Goal: Task Accomplishment & Management: Manage account settings

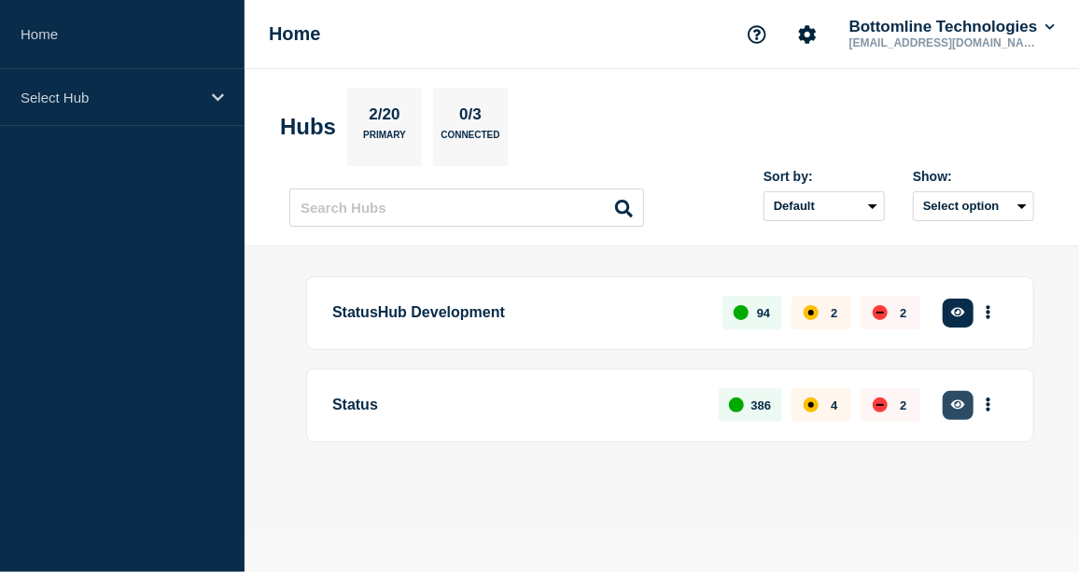
click at [955, 399] on icon "button" at bounding box center [958, 405] width 14 height 12
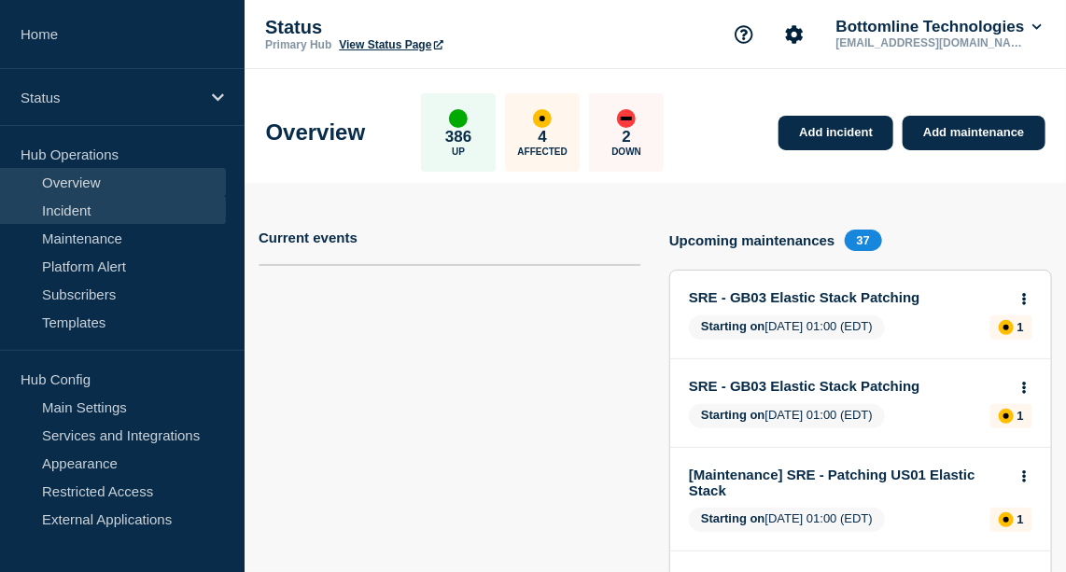
click at [77, 218] on link "Incident" at bounding box center [113, 210] width 226 height 28
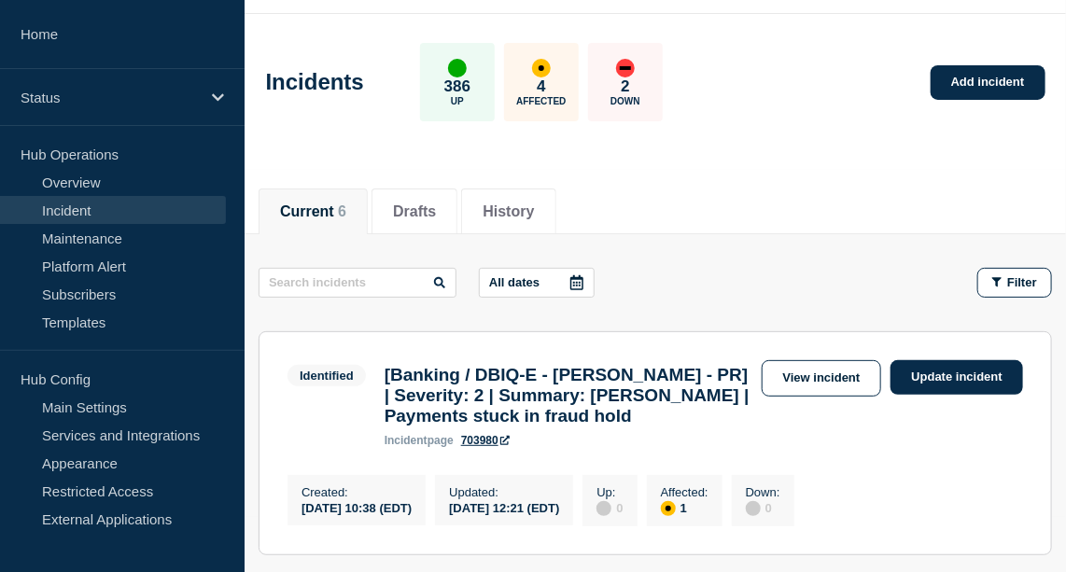
scroll to position [57, 0]
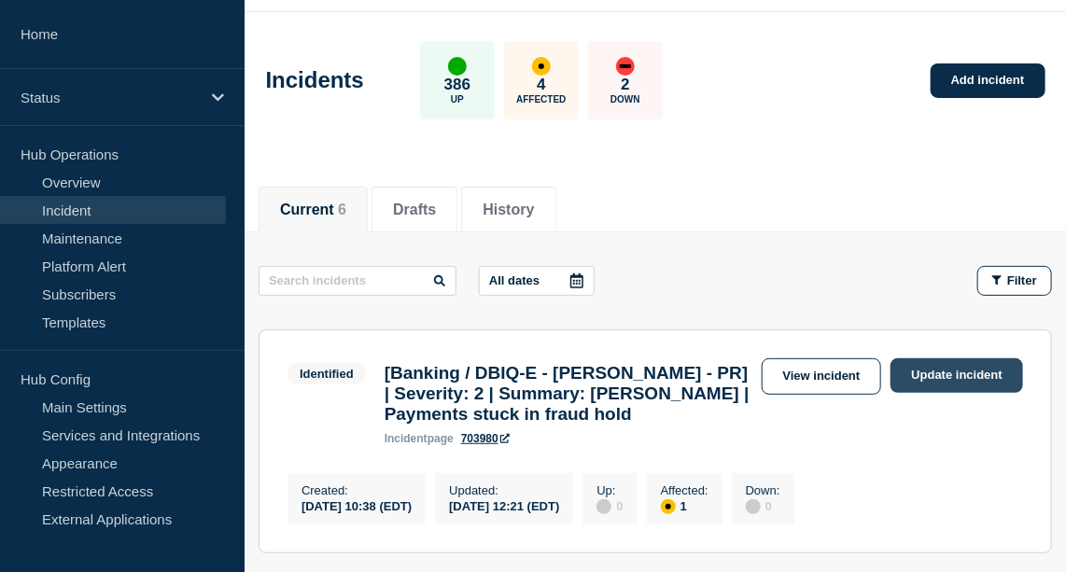
click at [953, 366] on link "Update incident" at bounding box center [957, 375] width 133 height 35
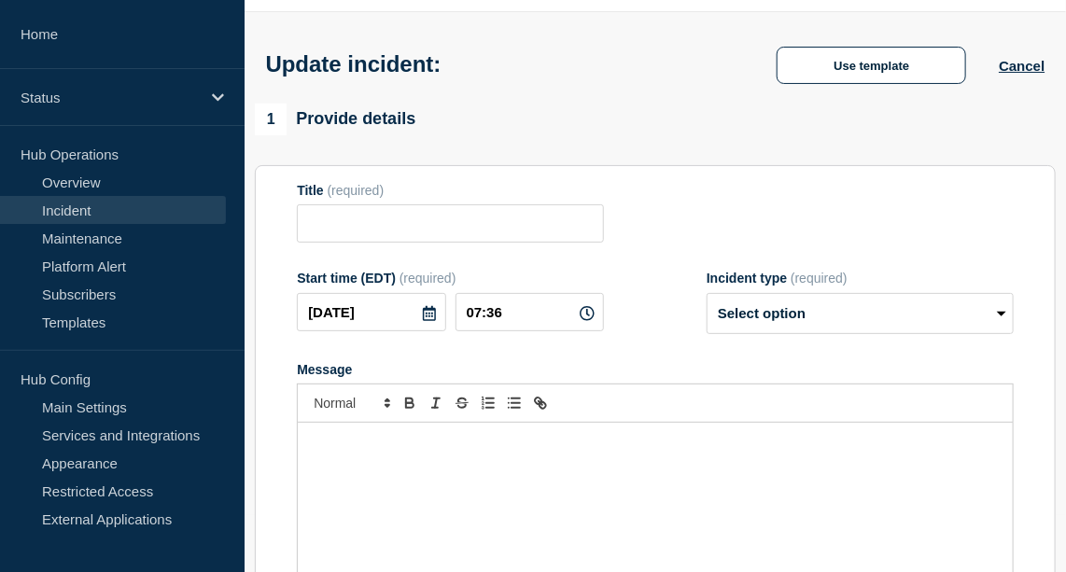
type input "[Banking / DBIQ-E - [PERSON_NAME] - PR] | Severity: 2 | Summary: [PERSON_NAME] …"
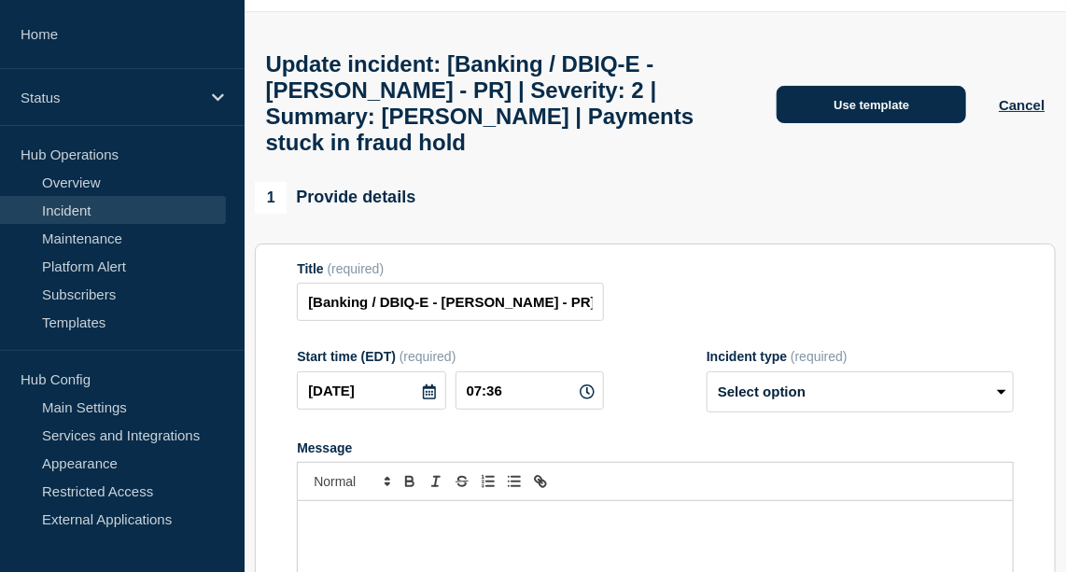
click at [861, 114] on button "Use template" at bounding box center [872, 104] width 190 height 37
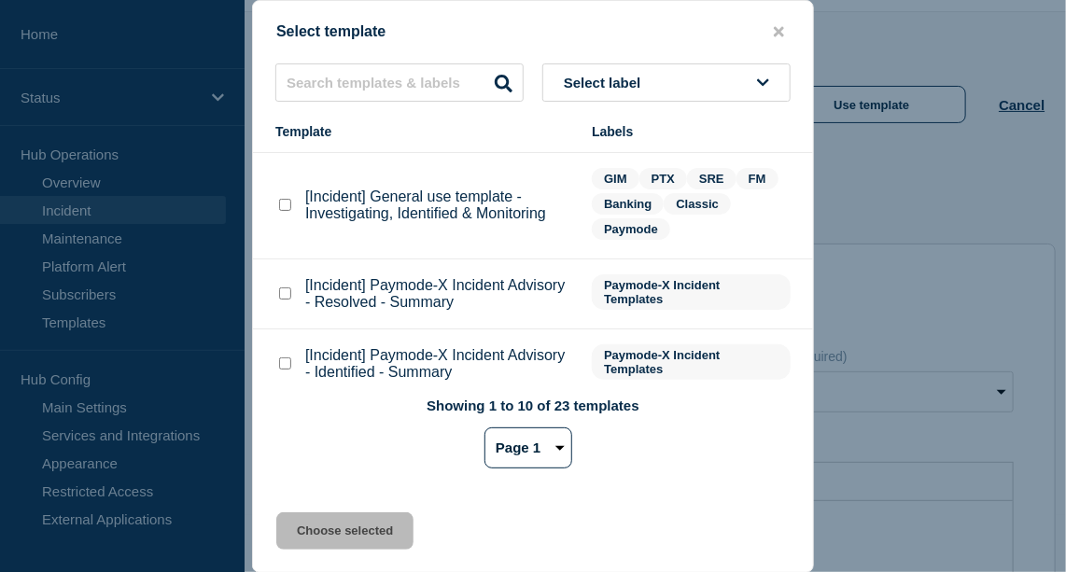
scroll to position [269, 0]
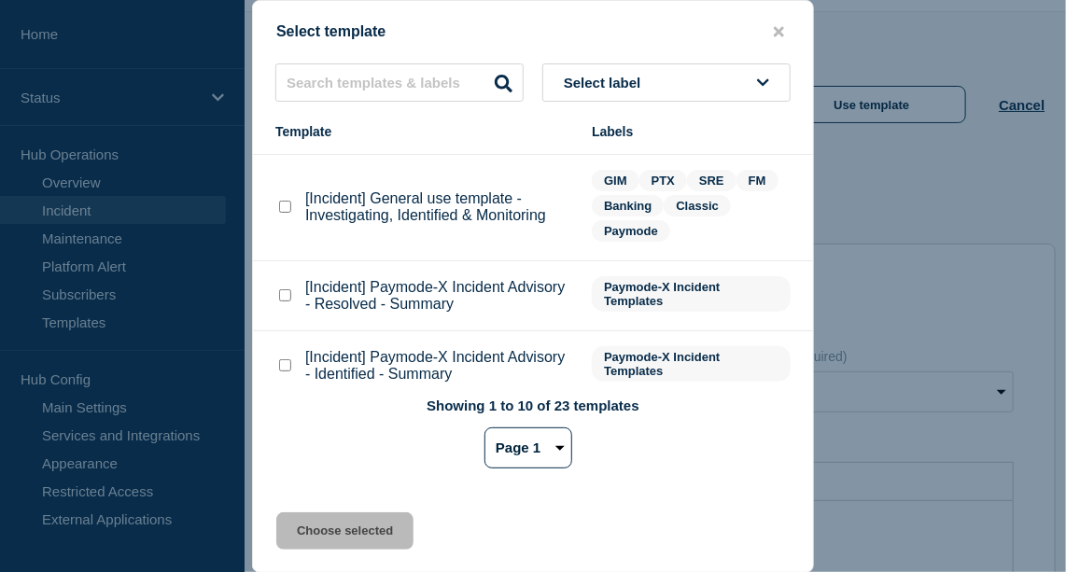
click at [285, 208] on checkbox"] "[Incident] General use template - Investigating, Identified & Monitoring checkb…" at bounding box center [285, 207] width 12 height 12
click at [288, 204] on checkbox"] "[Incident] General use template - Investigating, Identified & Monitoring checkb…" at bounding box center [285, 207] width 12 height 12
checkbox checkbox"] "false"
click at [285, 295] on checkbox"] "[Incident] Paymode-X Incident Advisory - Resolved - Summary checkbox" at bounding box center [285, 295] width 12 height 12
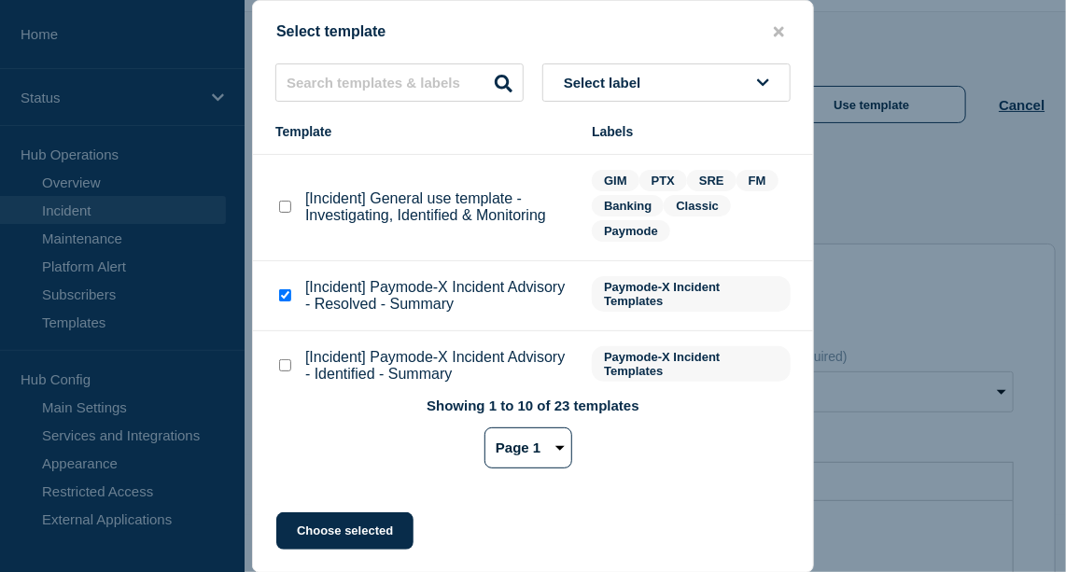
checkbox checkbox"] "false"
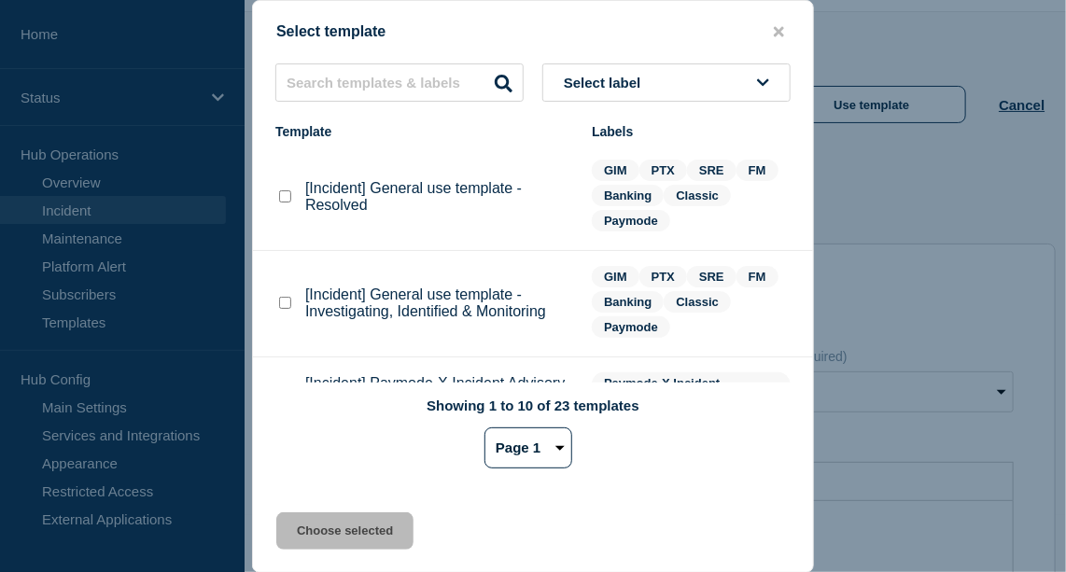
scroll to position [173, 0]
click at [285, 201] on checkbox"] "[Incident] General use template - Resolved checkbox" at bounding box center [285, 196] width 12 height 12
checkbox checkbox"] "true"
click at [374, 529] on button "Choose selected" at bounding box center [344, 531] width 137 height 37
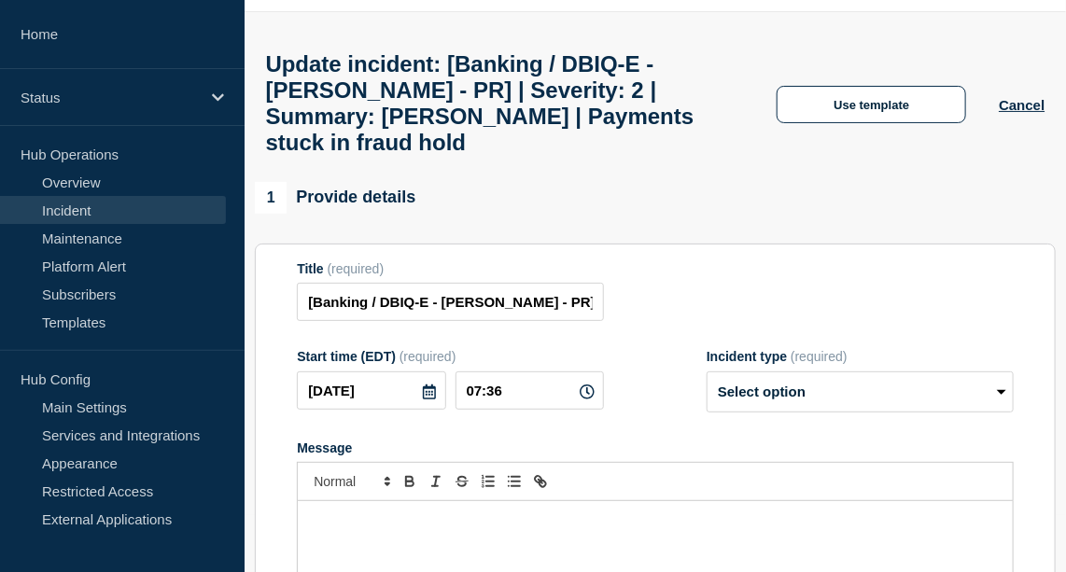
select select "resolved"
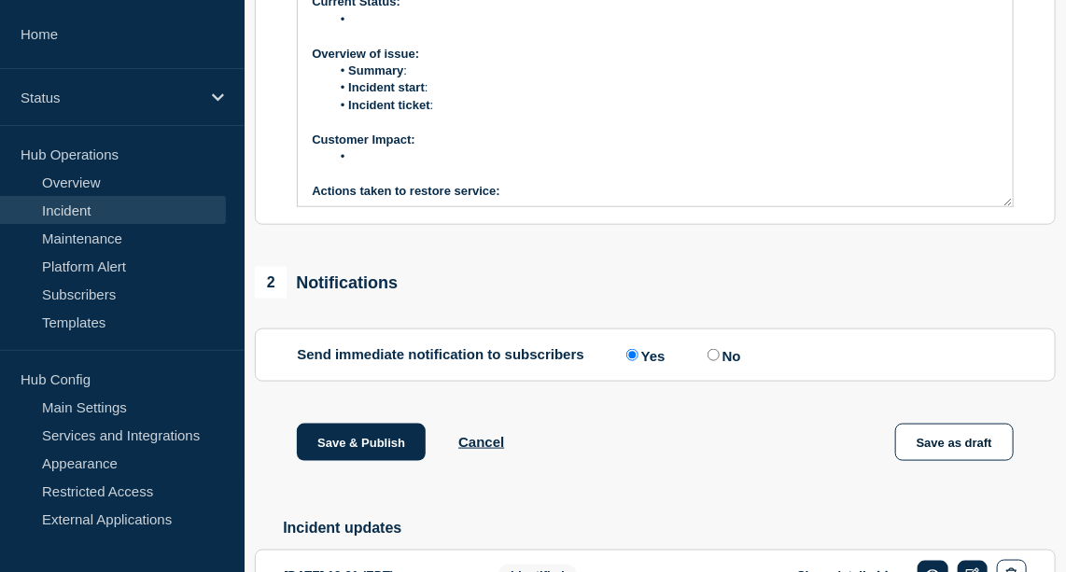
scroll to position [864, 0]
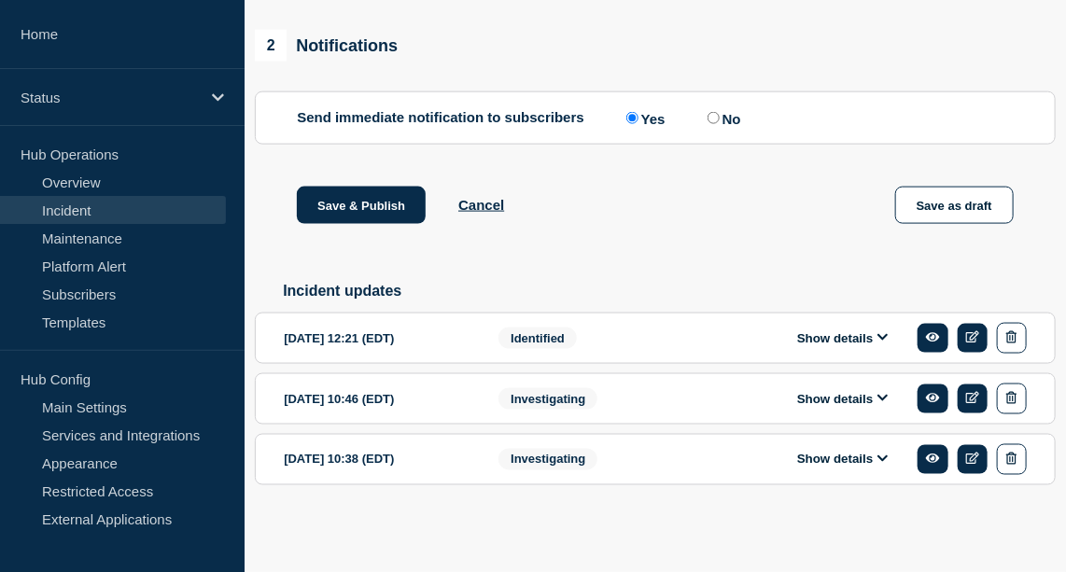
click at [846, 336] on button "Show details" at bounding box center [843, 338] width 103 height 16
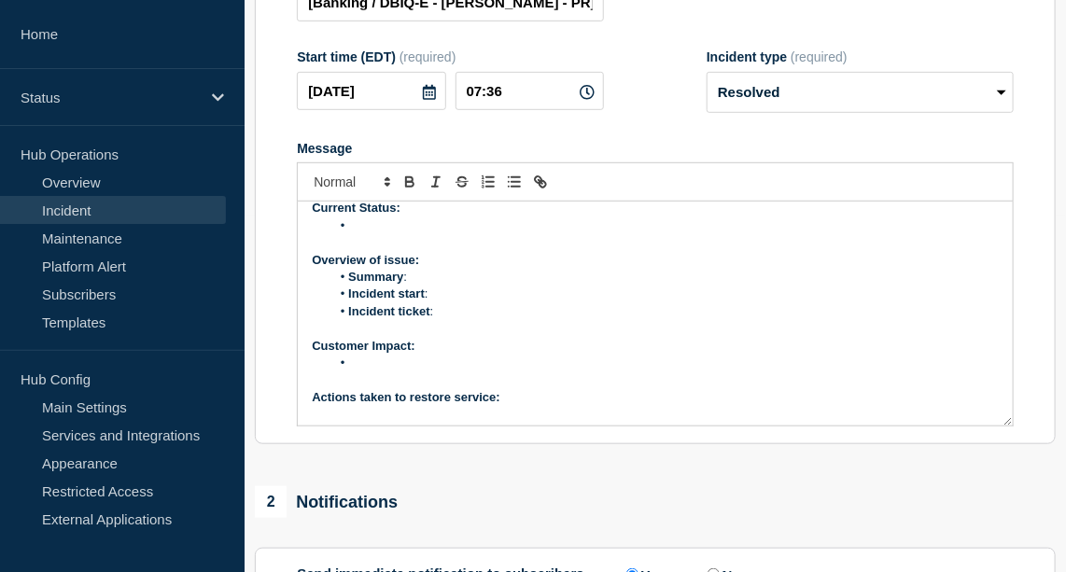
scroll to position [0, 0]
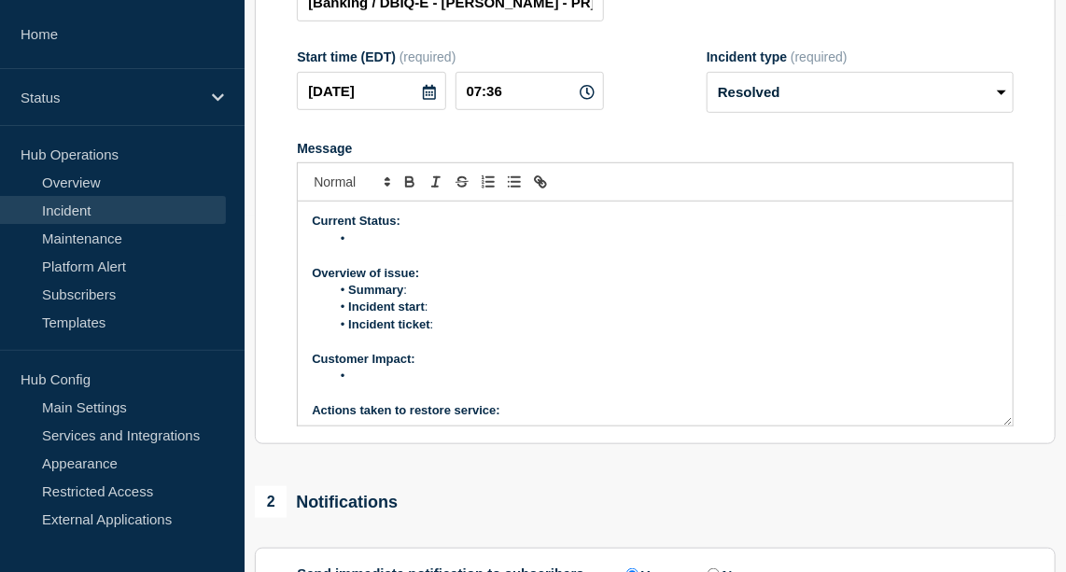
click at [389, 247] on li "Message" at bounding box center [664, 239] width 668 height 17
paste div "Message"
click at [347, 247] on li "payments have been released from fraud hold" at bounding box center [664, 239] width 668 height 17
click at [634, 247] on li "All payments have been released from fraud hold" at bounding box center [664, 239] width 668 height 17
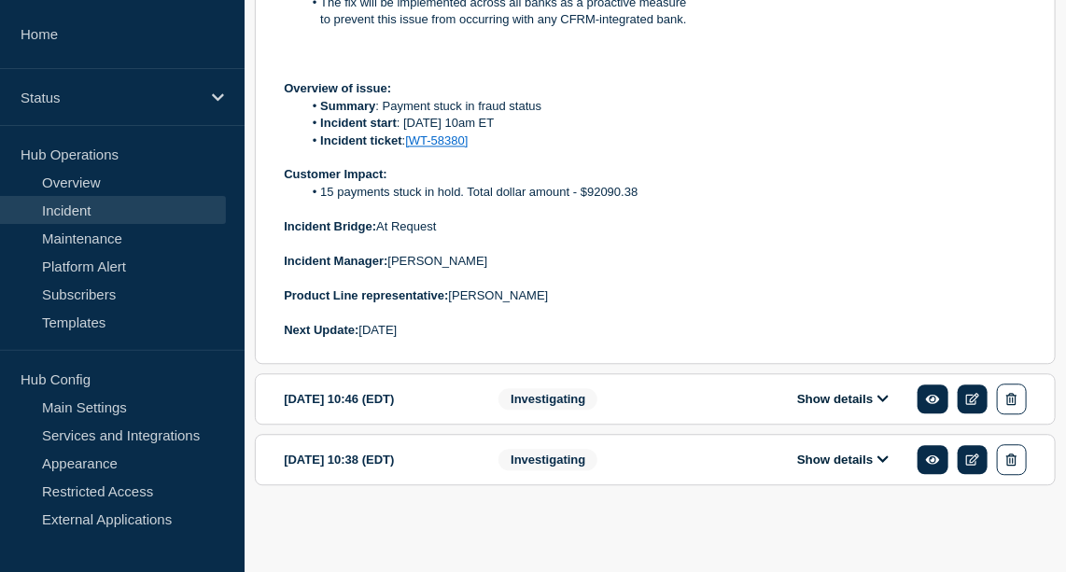
scroll to position [1453, 0]
click at [838, 407] on button "Show details" at bounding box center [843, 399] width 103 height 16
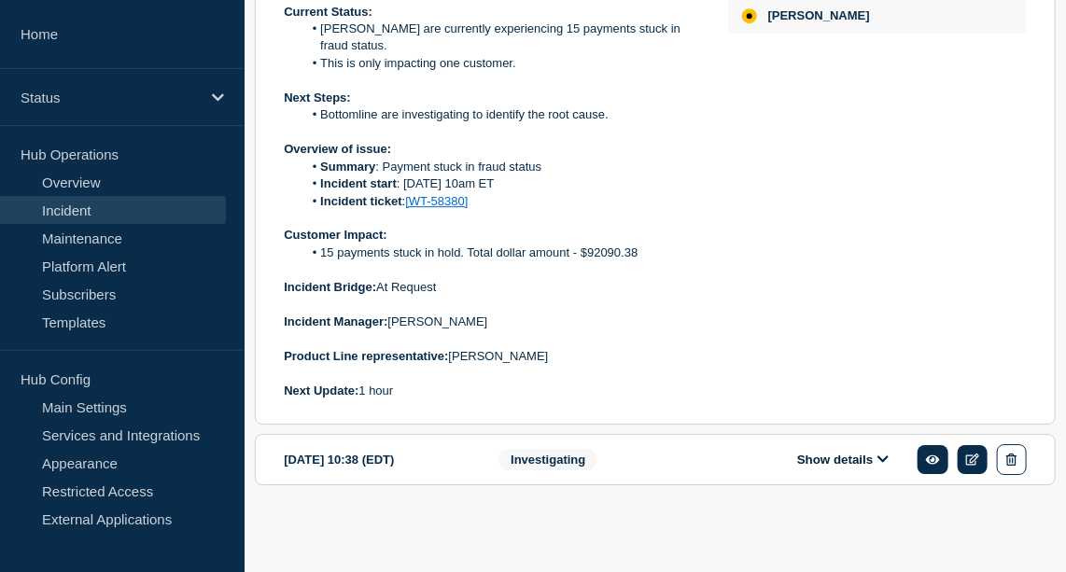
scroll to position [1991, 0]
drag, startPoint x: 639, startPoint y: 314, endPoint x: 318, endPoint y: 314, distance: 320.2
click at [318, 261] on li "15 payments stuck in hold. Total dollar amount - $92090.38" at bounding box center [500, 253] width 396 height 17
copy li "15 payments stuck in hold. Total dollar amount - $92090.38"
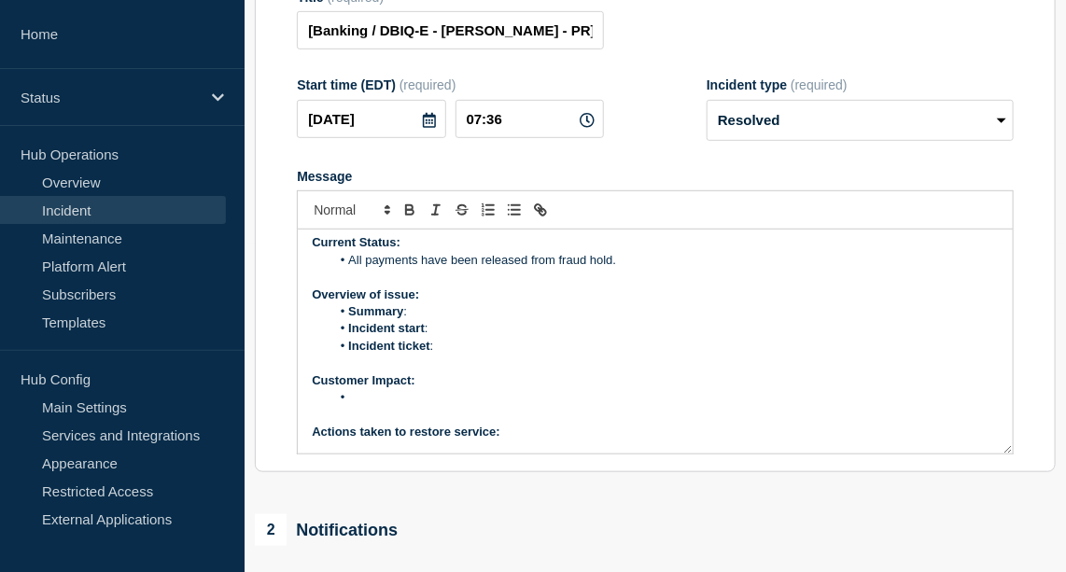
scroll to position [91, 0]
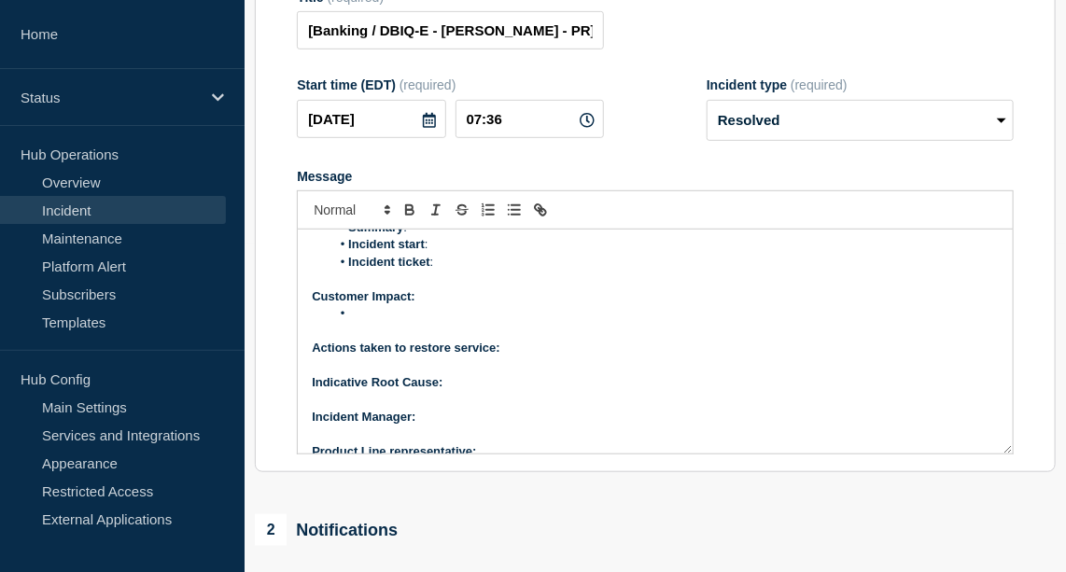
click at [376, 322] on li "Message" at bounding box center [664, 313] width 668 height 17
click at [426, 322] on li "15 payments stuck in hold. Total dollar amount - $92090.38" at bounding box center [664, 313] width 668 height 17
click at [524, 357] on p "Actions taken to restore service:" at bounding box center [655, 348] width 687 height 17
drag, startPoint x: 662, startPoint y: 402, endPoint x: 513, endPoint y: 404, distance: 148.4
click at [513, 357] on p "Actions taken to restore service: Bottomline deployed a fix" at bounding box center [655, 348] width 687 height 17
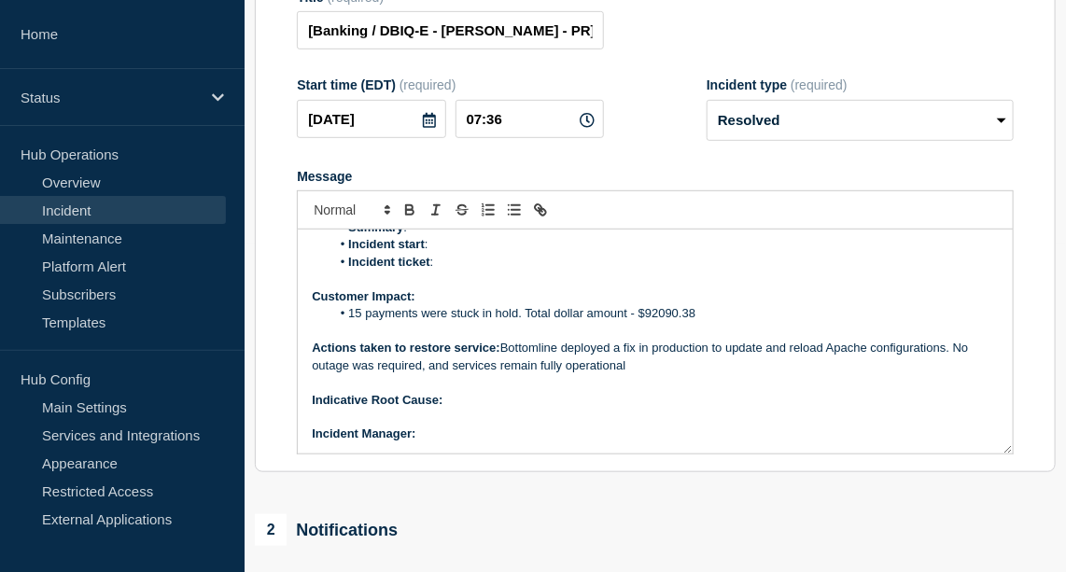
click at [535, 374] on p "Actions taken to restore service: Bottomline deployed a fix in production to up…" at bounding box center [655, 357] width 687 height 35
click at [643, 374] on p "Actions taken to restore service: Bottomline deployed a fix in production to up…" at bounding box center [655, 357] width 687 height 35
click at [462, 409] on p "Indicative Root Cause:" at bounding box center [655, 400] width 687 height 17
click at [408, 218] on icon "Toggle bold text" at bounding box center [409, 210] width 17 height 17
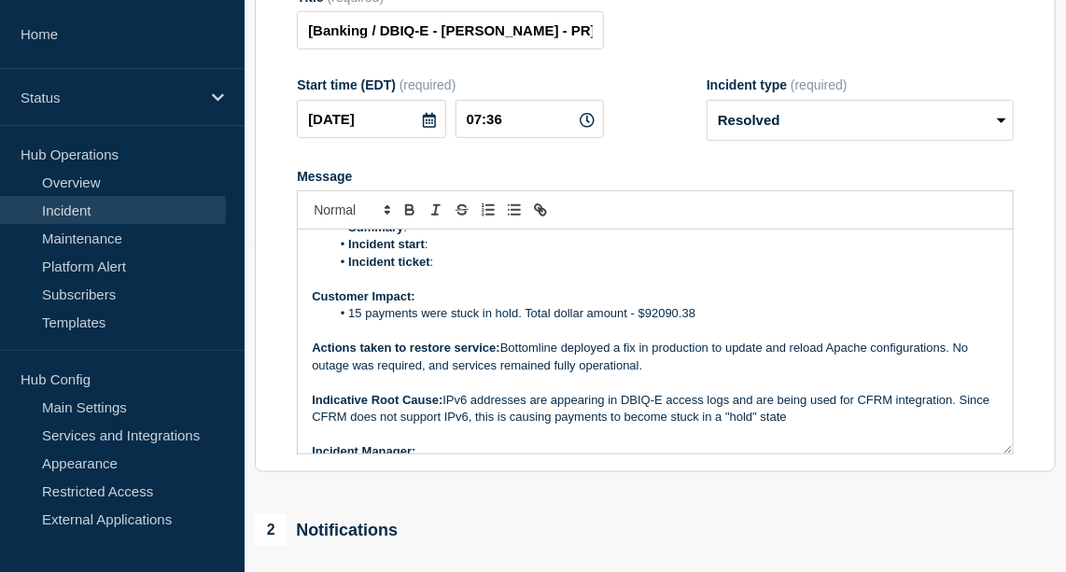
click at [550, 427] on p "Indicative Root Cause: IPv6 addresses are appearing in DBIQ-E access logs and a…" at bounding box center [655, 409] width 687 height 35
click at [351, 427] on p "Indicative Root Cause: IPv6 addresses were appearing in DBIQ-E access logs and …" at bounding box center [655, 409] width 687 height 35
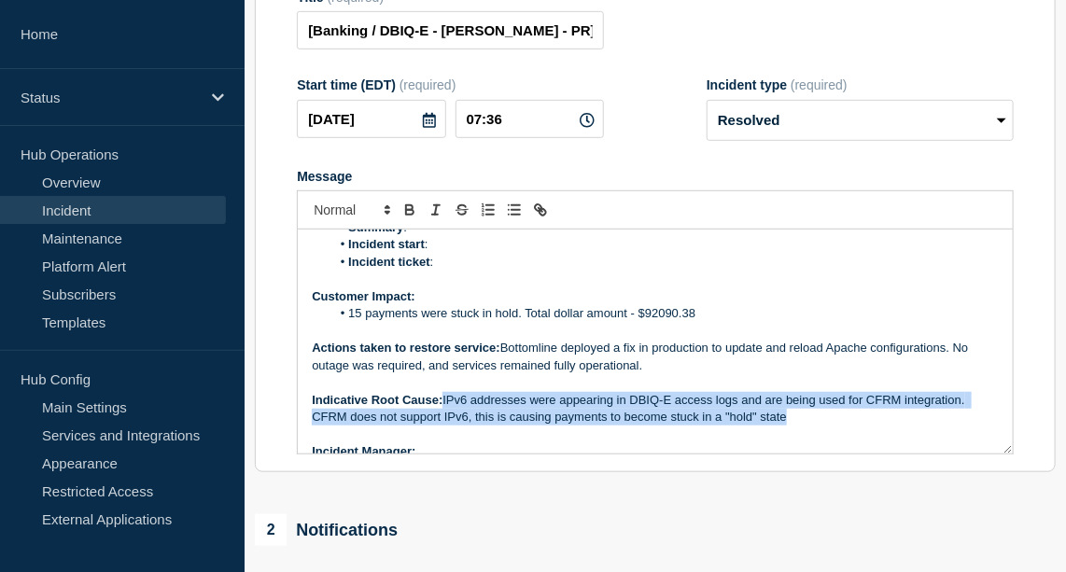
drag, startPoint x: 444, startPoint y: 449, endPoint x: 808, endPoint y: 472, distance: 363.9
click at [808, 427] on p "Indicative Root Cause: IPv6 addresses were appearing in DBIQ-E access logs and …" at bounding box center [655, 409] width 687 height 35
click at [515, 218] on icon "Toggle bulleted list" at bounding box center [514, 210] width 17 height 17
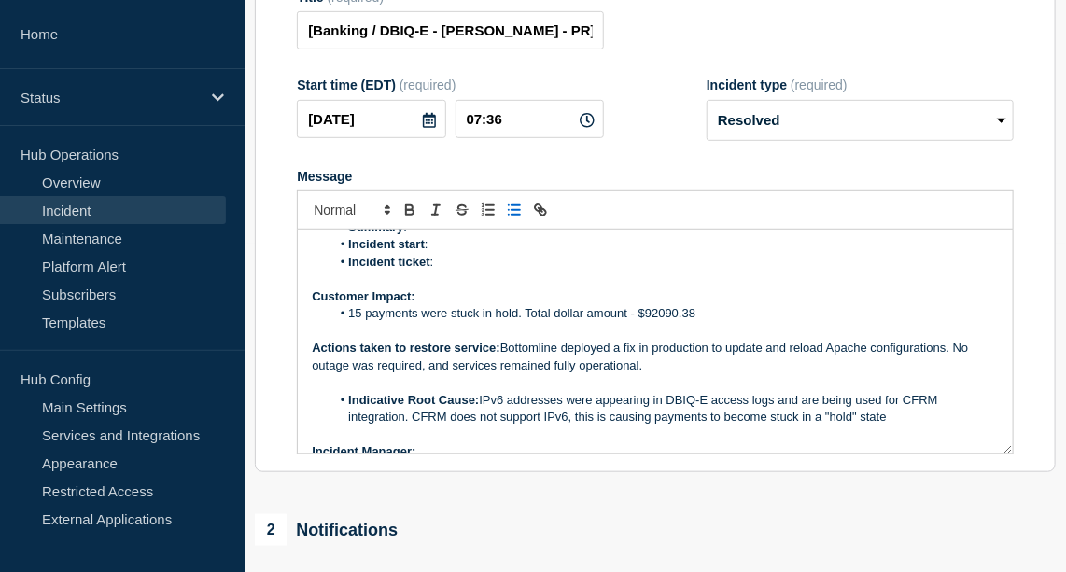
click at [515, 218] on icon "Toggle bulleted list" at bounding box center [514, 210] width 17 height 17
click at [446, 427] on p "Indicative Root Cause: IPv6 addresses were appearing in DBIQ-E access logs and …" at bounding box center [655, 409] width 687 height 35
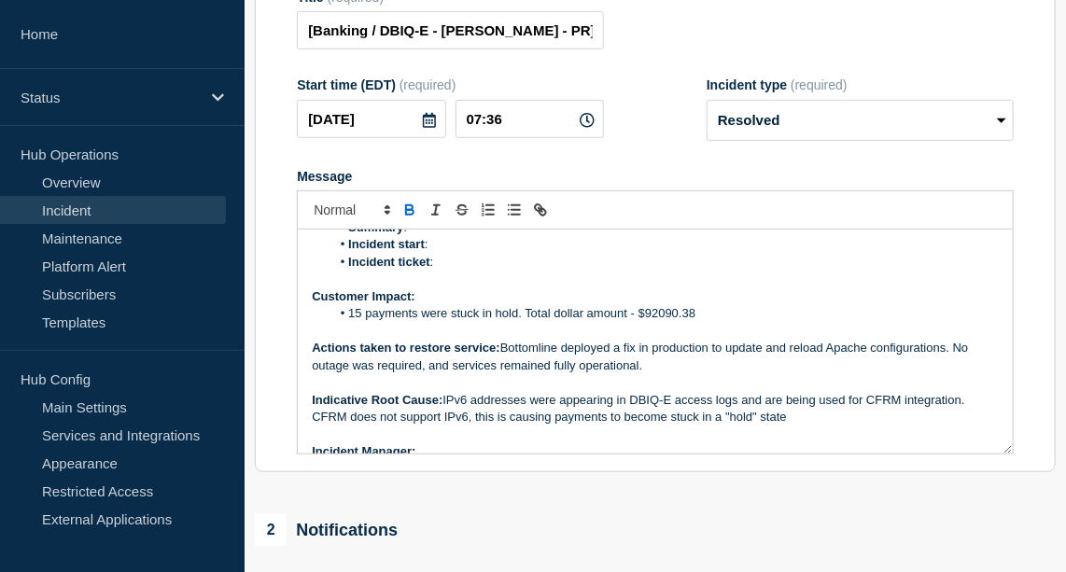
click at [314, 427] on p "Indicative Root Cause: IPv6 addresses were appearing in DBIQ-E access logs and …" at bounding box center [655, 409] width 687 height 35
click at [798, 427] on p "Indicative Root Cause: IPv6 addresses were appearing in DBIQ-E access logs and …" at bounding box center [655, 409] width 687 height 35
click at [791, 427] on p "Indicative Root Cause: IPv6 addresses were appearing in DBIQ-E access logs and …" at bounding box center [655, 409] width 687 height 35
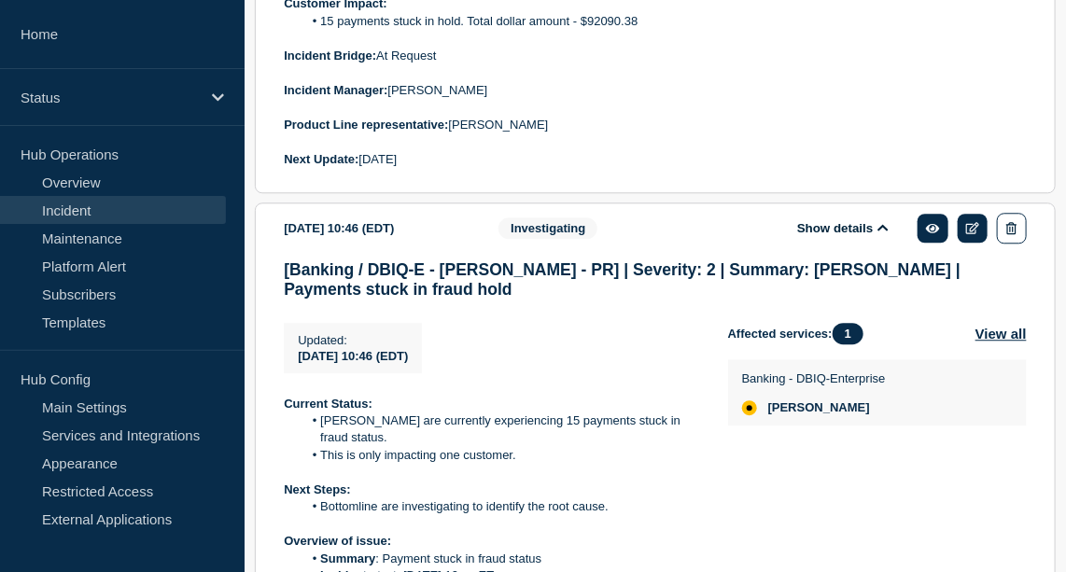
scroll to position [1597, 0]
drag, startPoint x: 282, startPoint y: 140, endPoint x: 547, endPoint y: 177, distance: 267.7
copy div "Incident Manager: [PERSON_NAME] Product Line representative: [PERSON_NAME]"
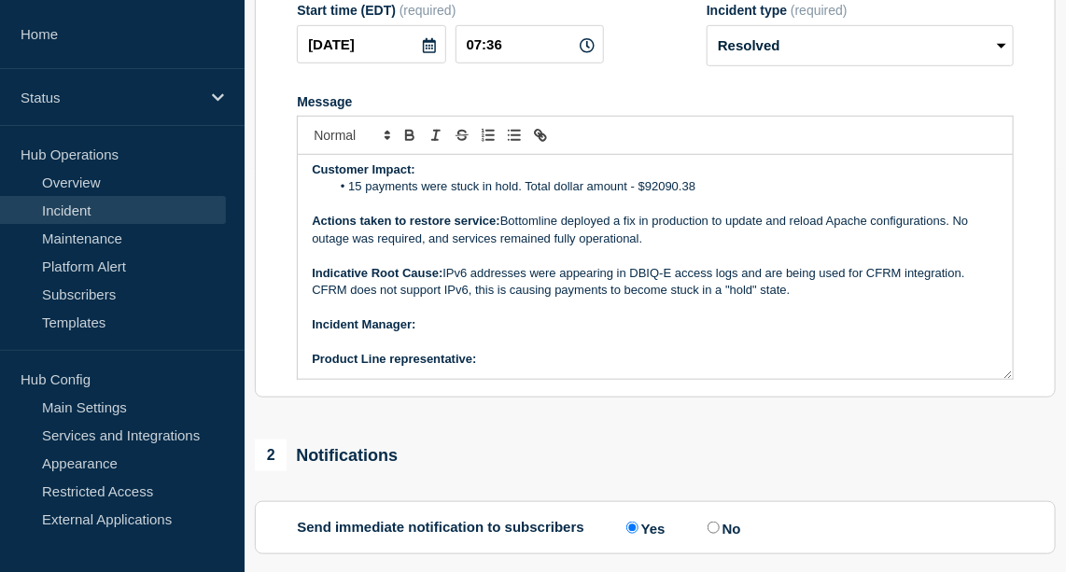
scroll to position [406, 0]
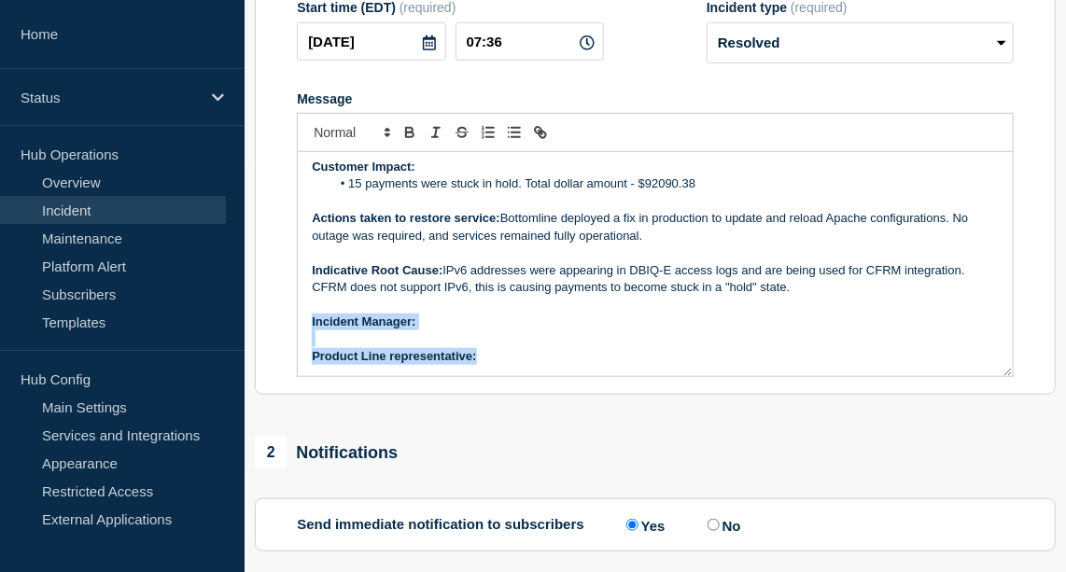
drag, startPoint x: 311, startPoint y: 372, endPoint x: 527, endPoint y: 416, distance: 220.3
click at [527, 376] on div "Current Status: All payments have been released from fraud hold. Overview of is…" at bounding box center [655, 264] width 715 height 224
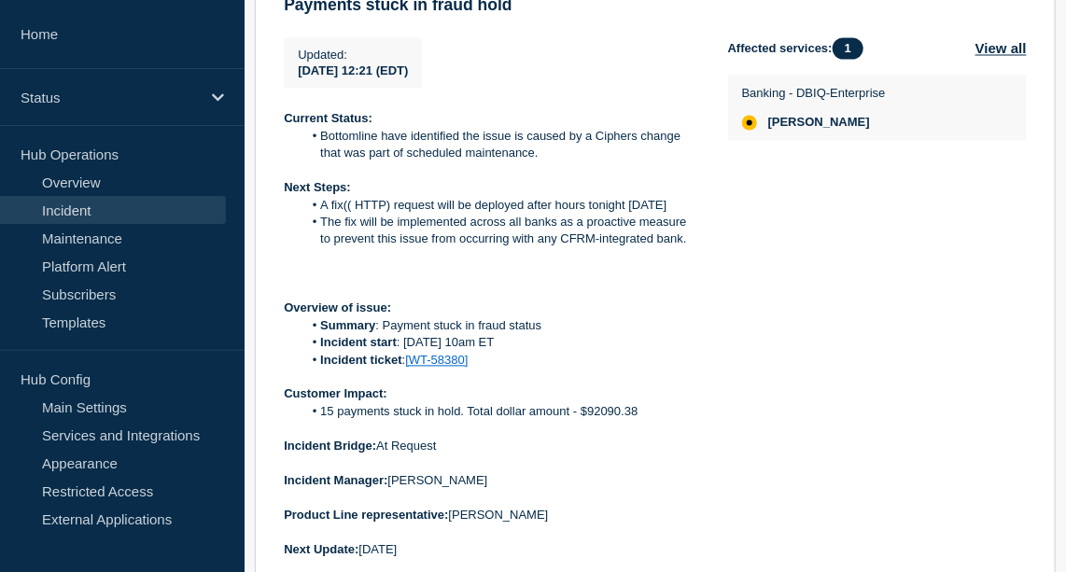
scroll to position [1238, 0]
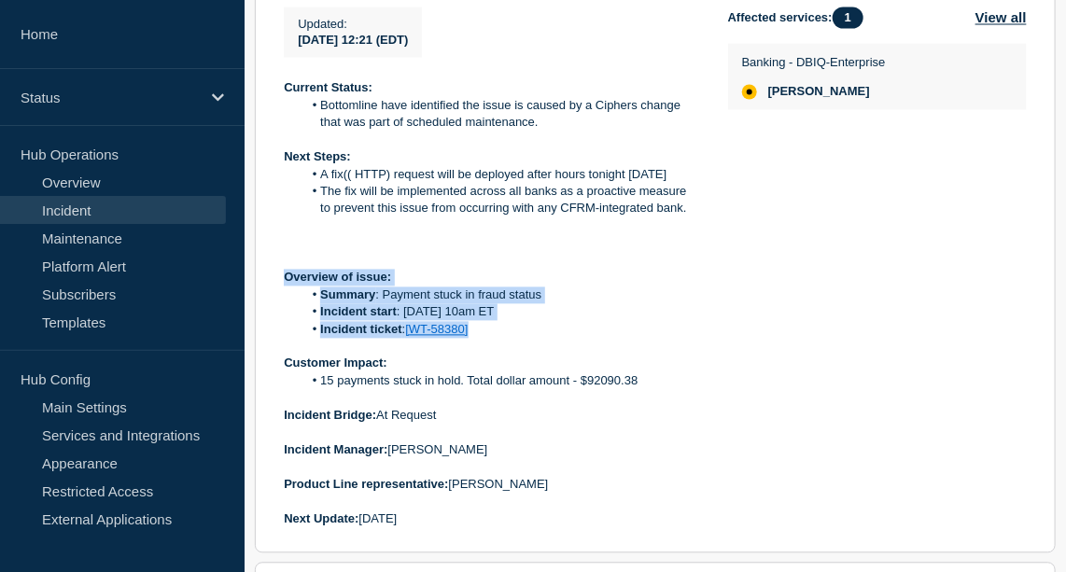
drag, startPoint x: 283, startPoint y: 329, endPoint x: 598, endPoint y: 385, distance: 320.5
click at [598, 385] on div "Current Status: Bottomline have identified the issue is caused by a Ciphers cha…" at bounding box center [491, 304] width 414 height 448
copy div "Overview of issue: Summary : Payment stuck in fraud status Incident start : [DA…"
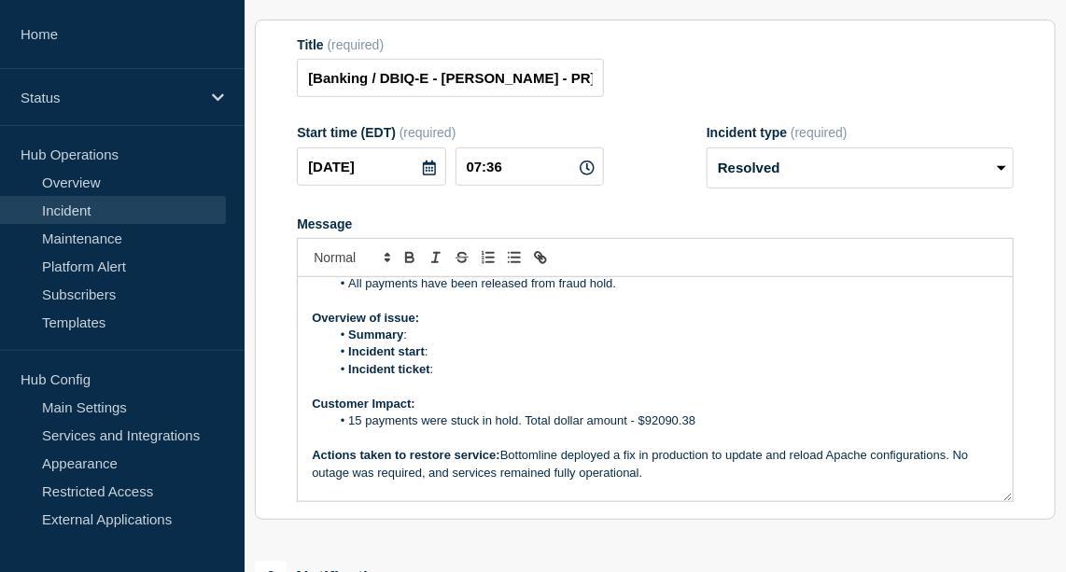
scroll to position [280, 0]
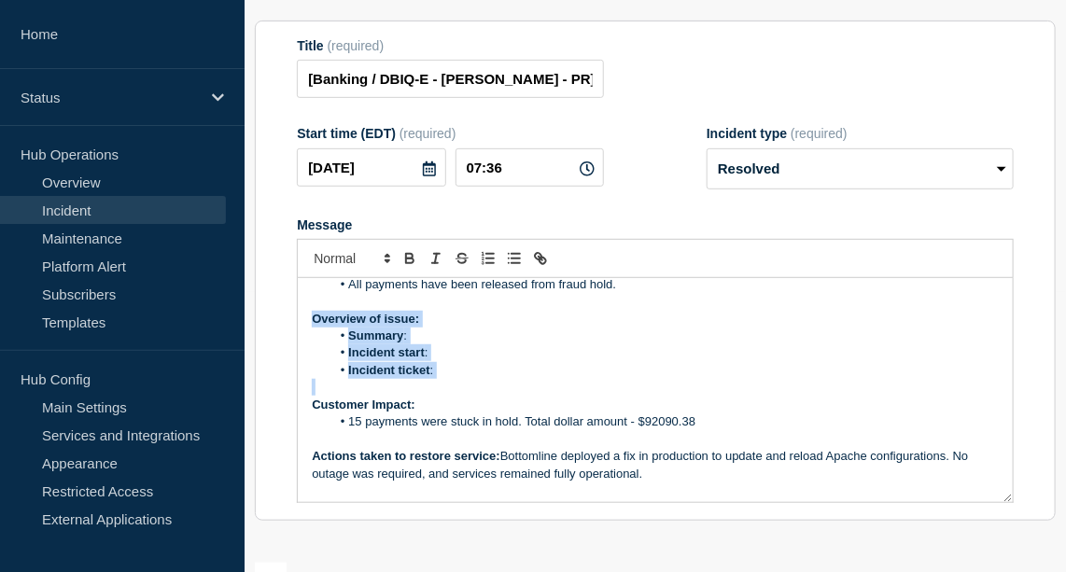
drag, startPoint x: 311, startPoint y: 367, endPoint x: 588, endPoint y: 441, distance: 286.9
click at [588, 441] on div "Current Status: All payments have been released from fraud hold. Overview of is…" at bounding box center [655, 390] width 715 height 224
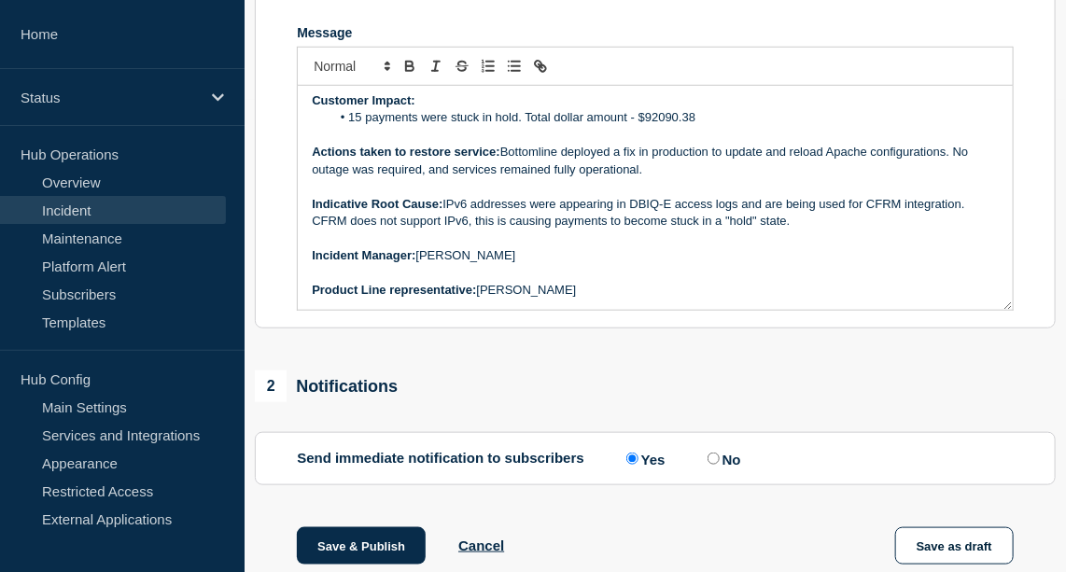
scroll to position [694, 0]
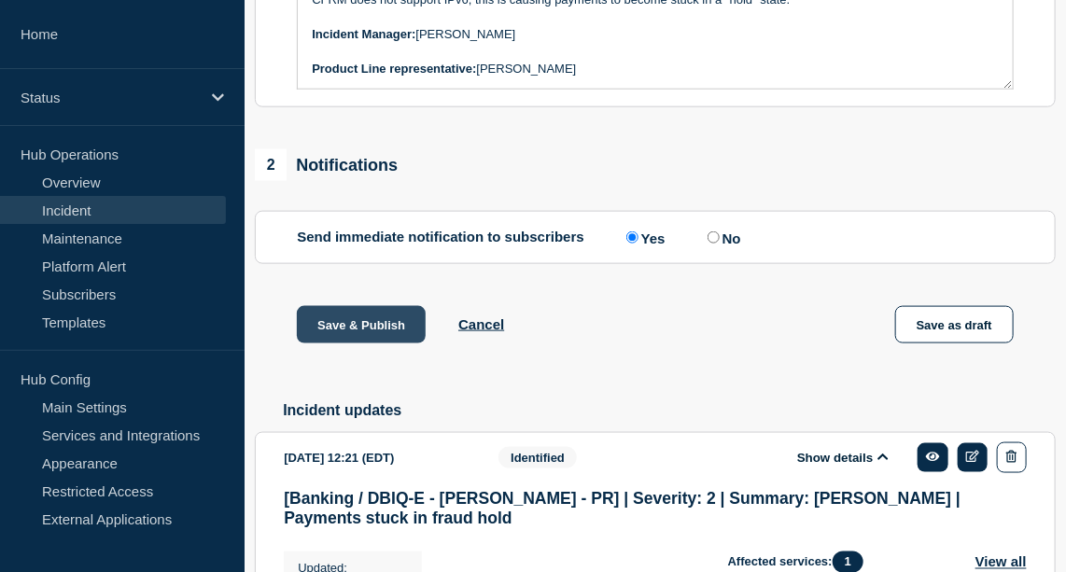
click at [343, 344] on button "Save & Publish" at bounding box center [361, 324] width 129 height 37
